Goal: Check status: Check status

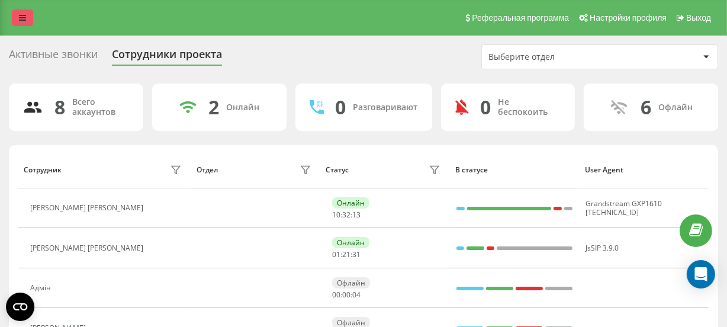
click at [26, 14] on link at bounding box center [22, 17] width 21 height 17
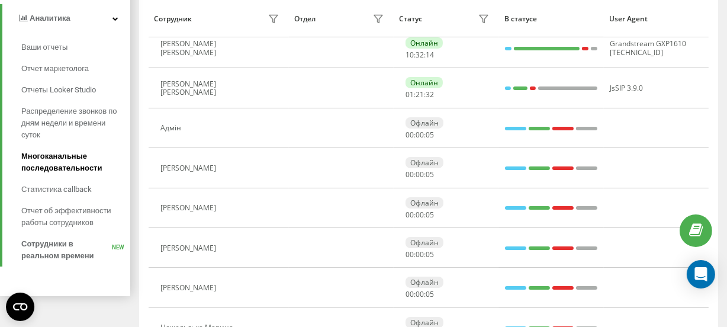
scroll to position [161, 0]
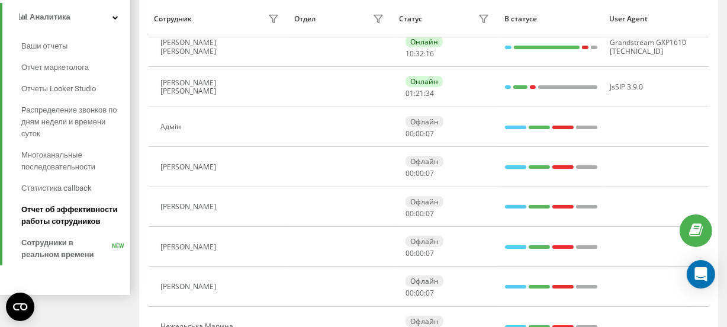
click at [72, 214] on span "Отчет об эффективности работы сотрудников" at bounding box center [72, 216] width 103 height 24
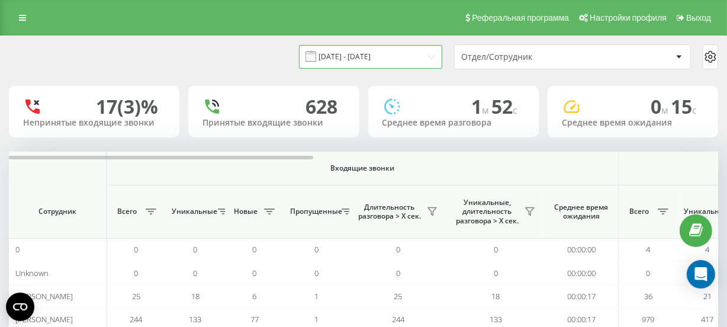
click at [361, 58] on input "22.07.2025 - 22.08.2025" at bounding box center [370, 56] width 143 height 23
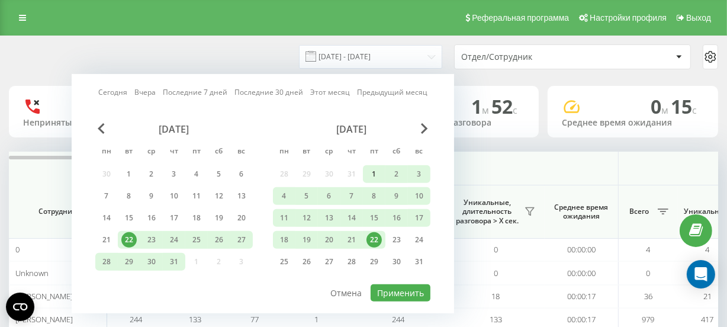
click at [372, 170] on div "1" at bounding box center [374, 173] width 15 height 15
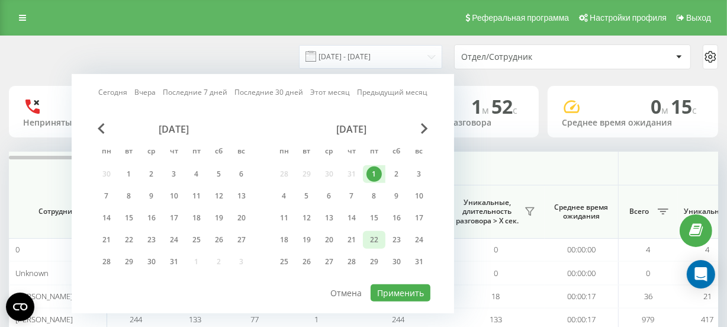
click at [373, 238] on div "22" at bounding box center [374, 239] width 15 height 15
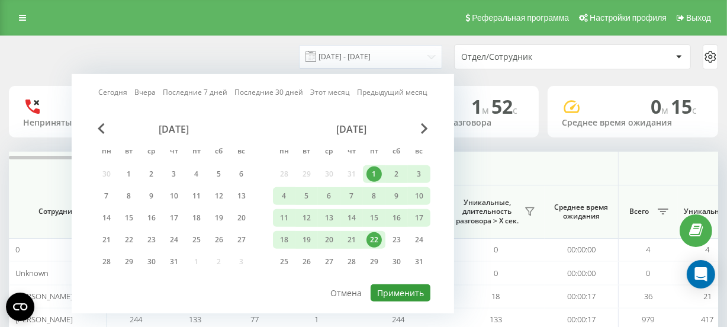
click at [392, 287] on button "Применить" at bounding box center [401, 292] width 60 height 17
type input "01.08.2025 - 22.08.2025"
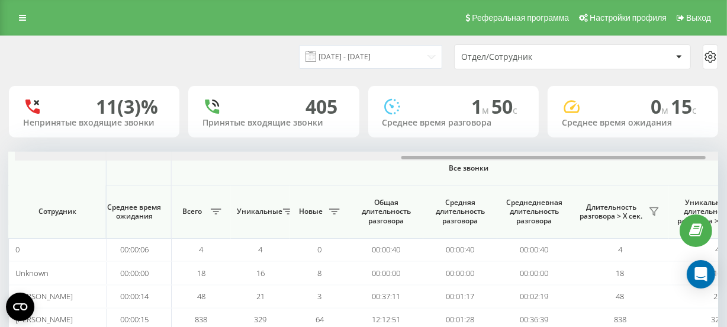
scroll to position [0, 900]
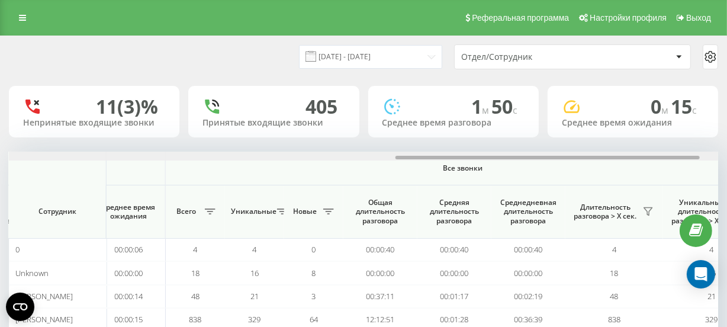
drag, startPoint x: 290, startPoint y: 156, endPoint x: 676, endPoint y: 146, distance: 386.8
click at [676, 146] on div "01.08.2025 - 22.08.2025 Отдел/Сотрудник 11 (3)% Непринятые входящие звонки 405 …" at bounding box center [363, 235] width 709 height 399
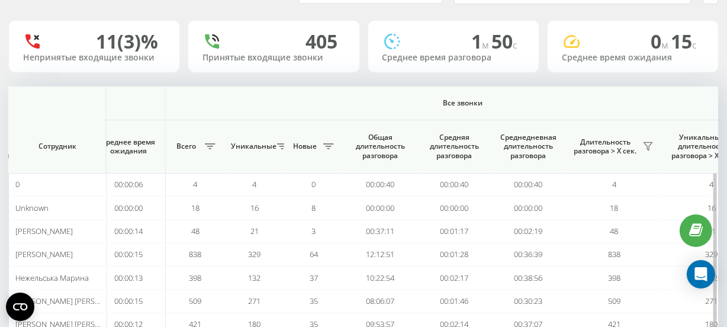
scroll to position [131, 0]
